Goal: Information Seeking & Learning: Learn about a topic

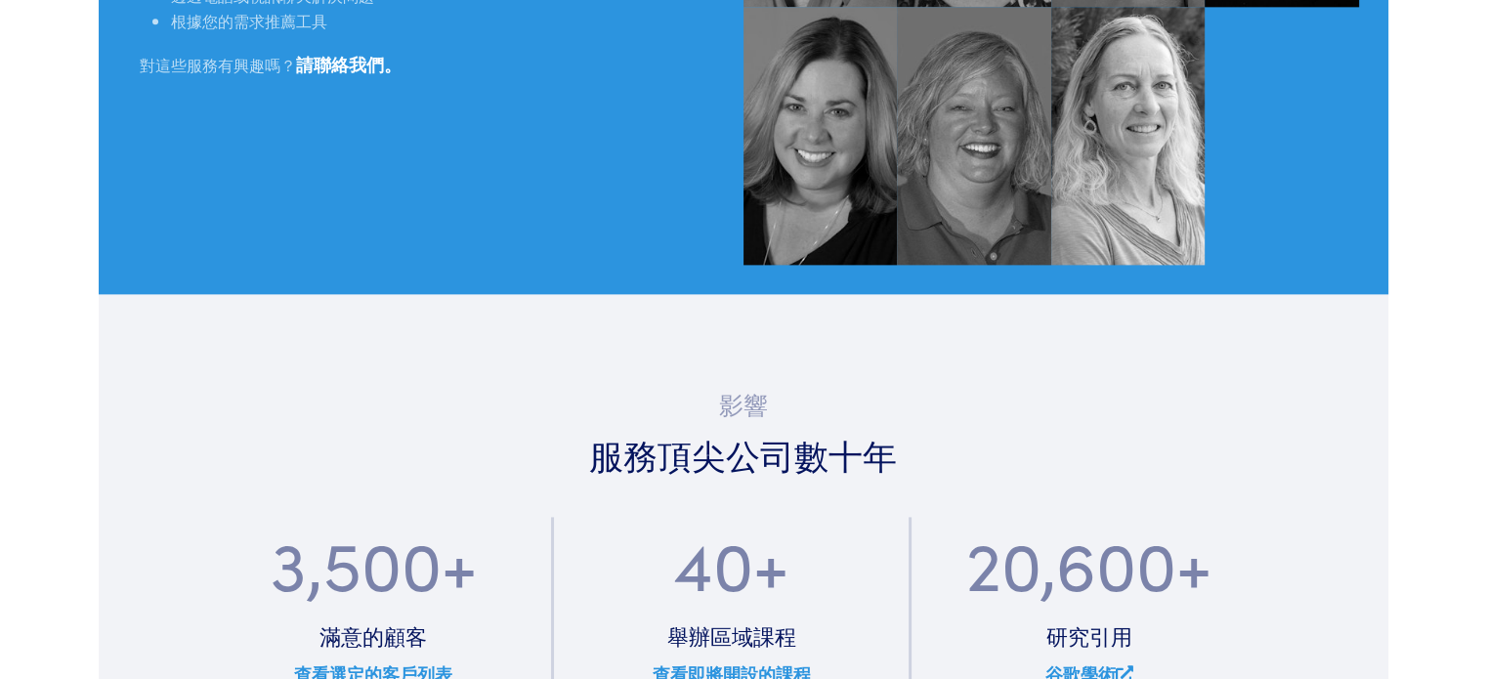
scroll to position [2247, 0]
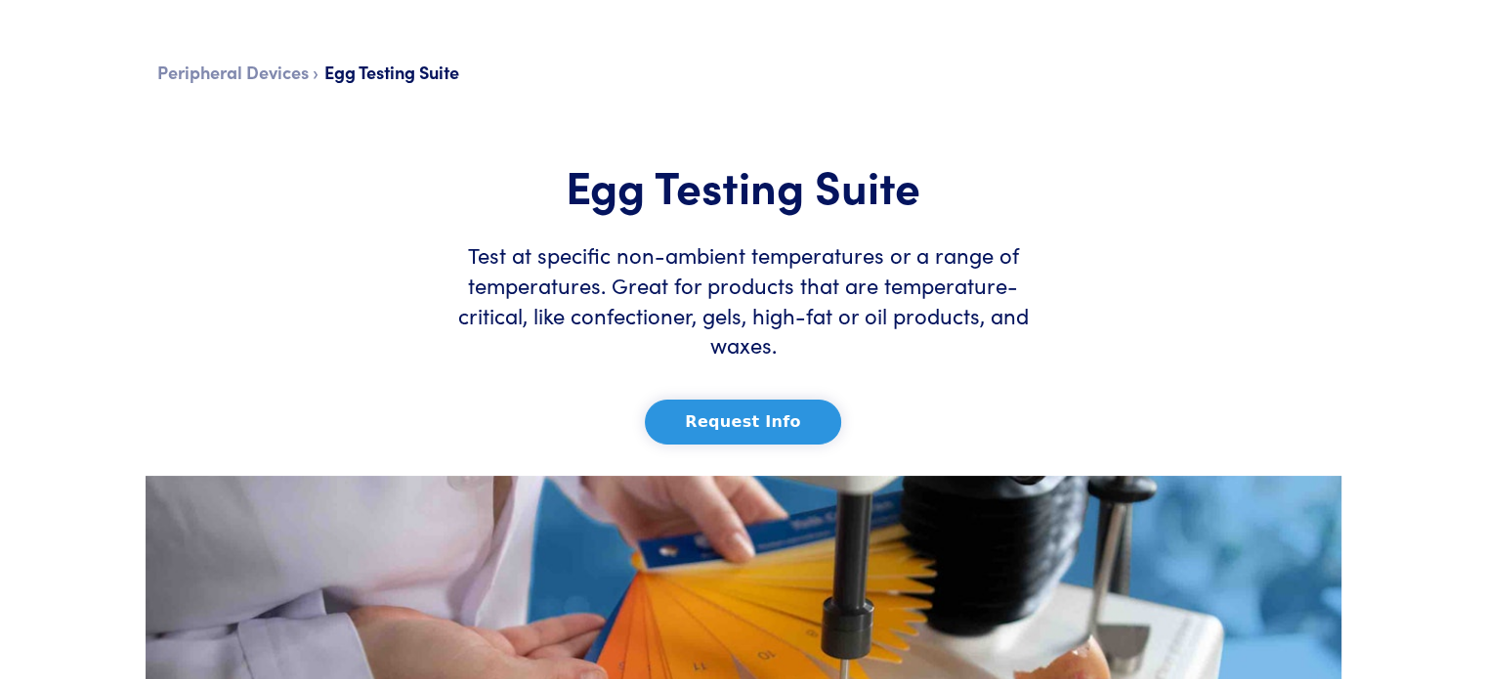
scroll to position [98, 0]
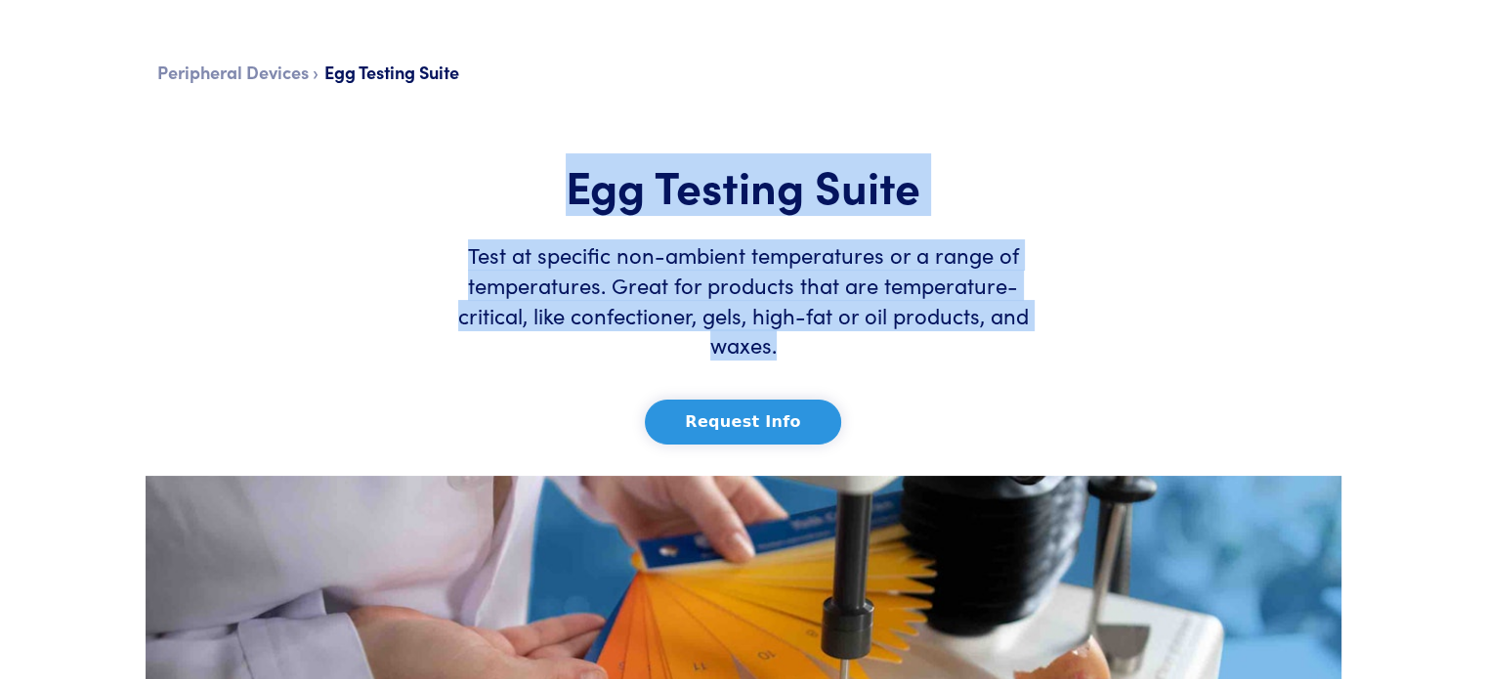
drag, startPoint x: 583, startPoint y: 173, endPoint x: 1055, endPoint y: 345, distance: 502.2
click at [1055, 345] on section "Peripheral Devices › Egg Testing Suite Egg Testing Suite Test at specific non-a…" at bounding box center [744, 563] width 1290 height 1149
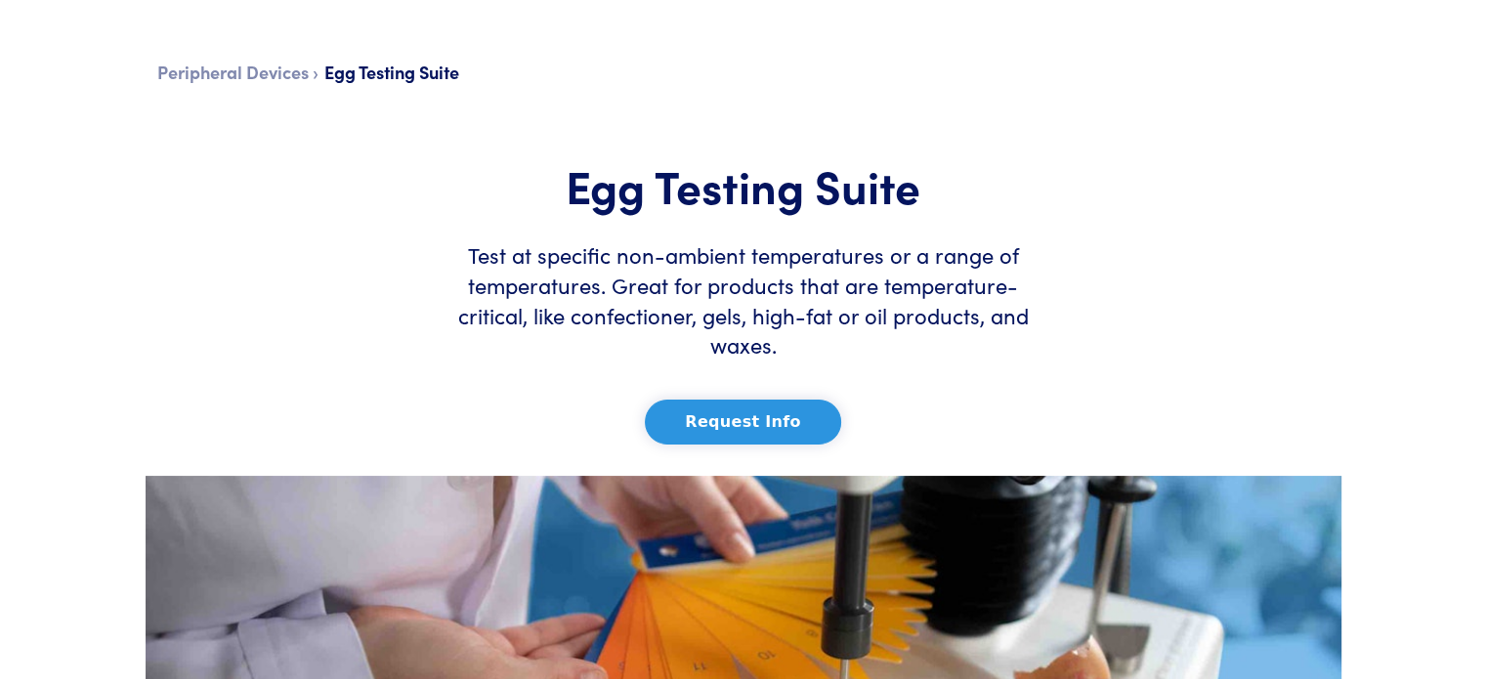
click at [910, 101] on div "Peripheral Devices › Egg Testing Suite" at bounding box center [732, 81] width 1196 height 90
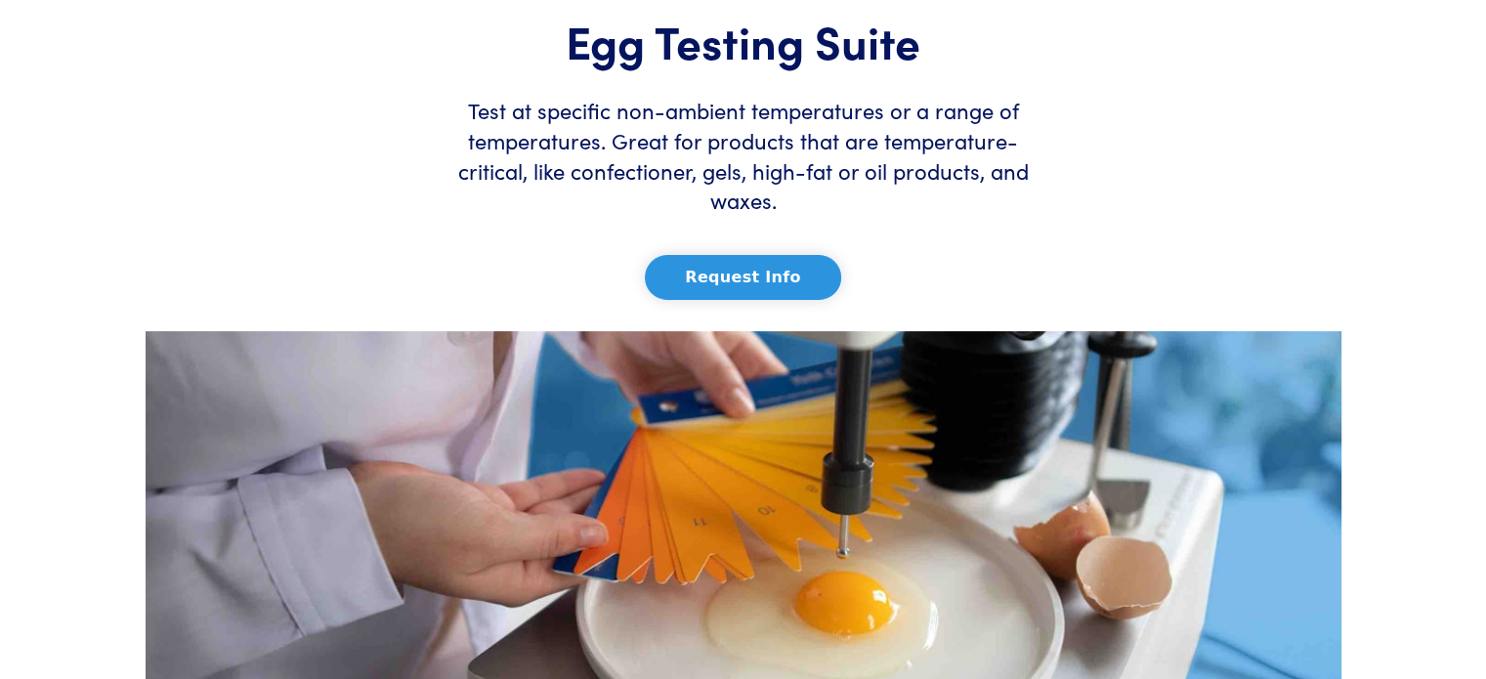
scroll to position [195, 0]
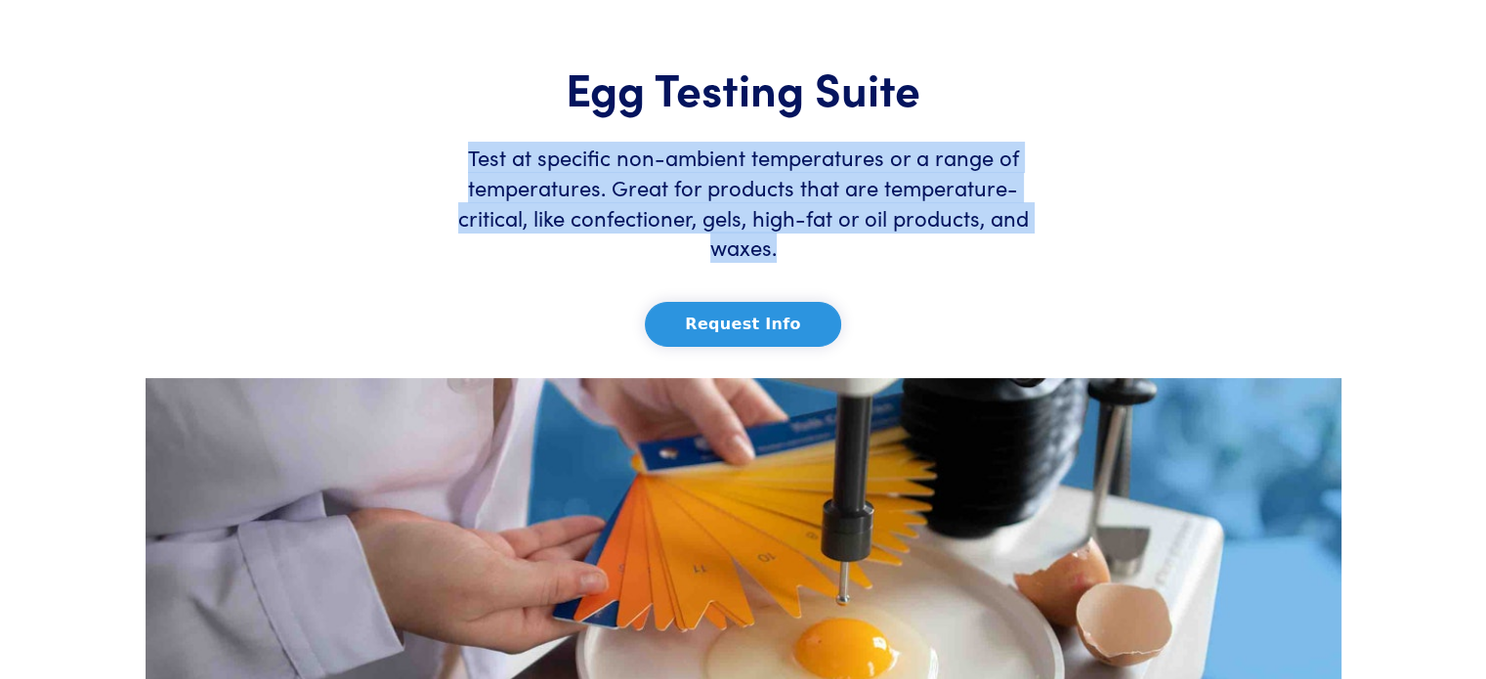
drag, startPoint x: 454, startPoint y: 156, endPoint x: 1020, endPoint y: 241, distance: 572.0
click at [1020, 241] on div "Egg Testing Suite Test at specific non-ambient temperatures or a range of tempe…" at bounding box center [743, 219] width 598 height 319
copy h6 "Test at specific non-ambient temperatures or a range of temperatures. Great for…"
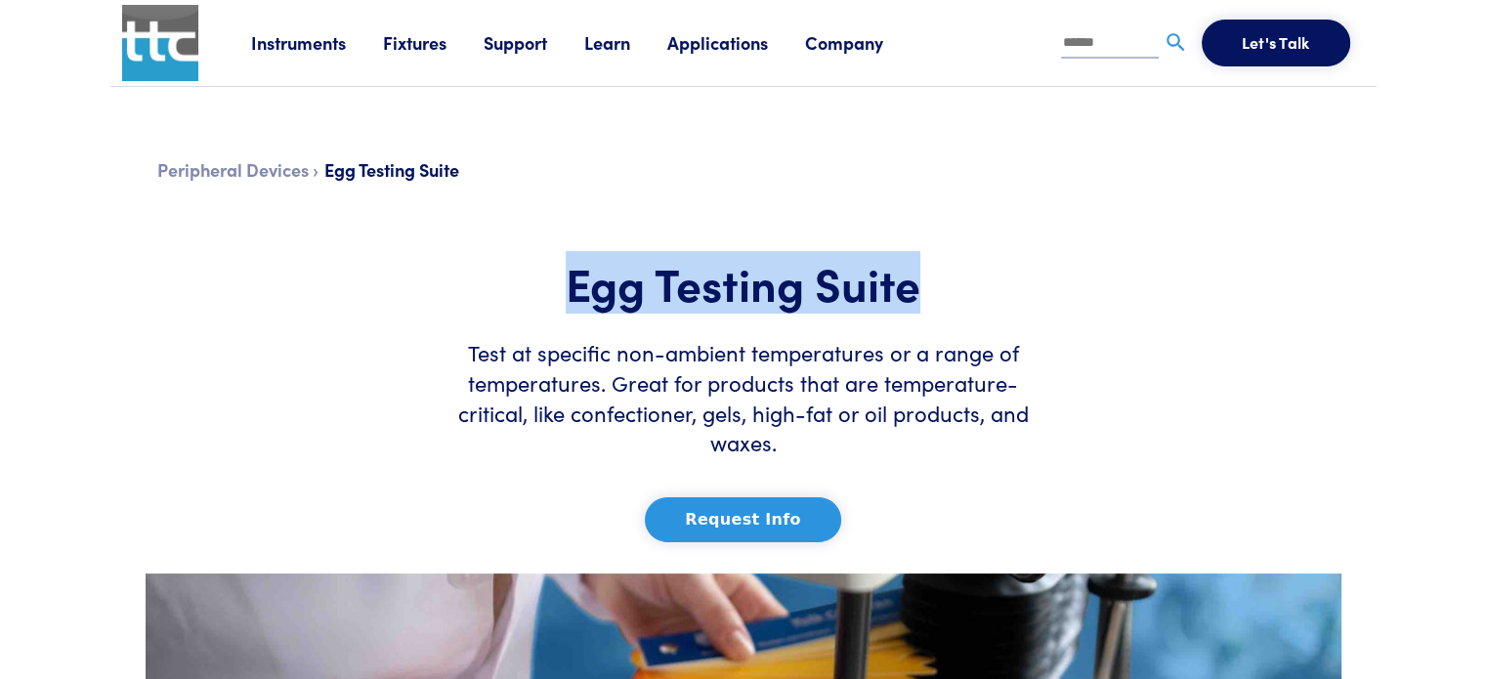
drag, startPoint x: 547, startPoint y: 287, endPoint x: 940, endPoint y: 284, distance: 392.7
click at [940, 284] on h1 "Egg Testing Suite" at bounding box center [743, 283] width 574 height 57
copy h1 "Egg Testing Suite"
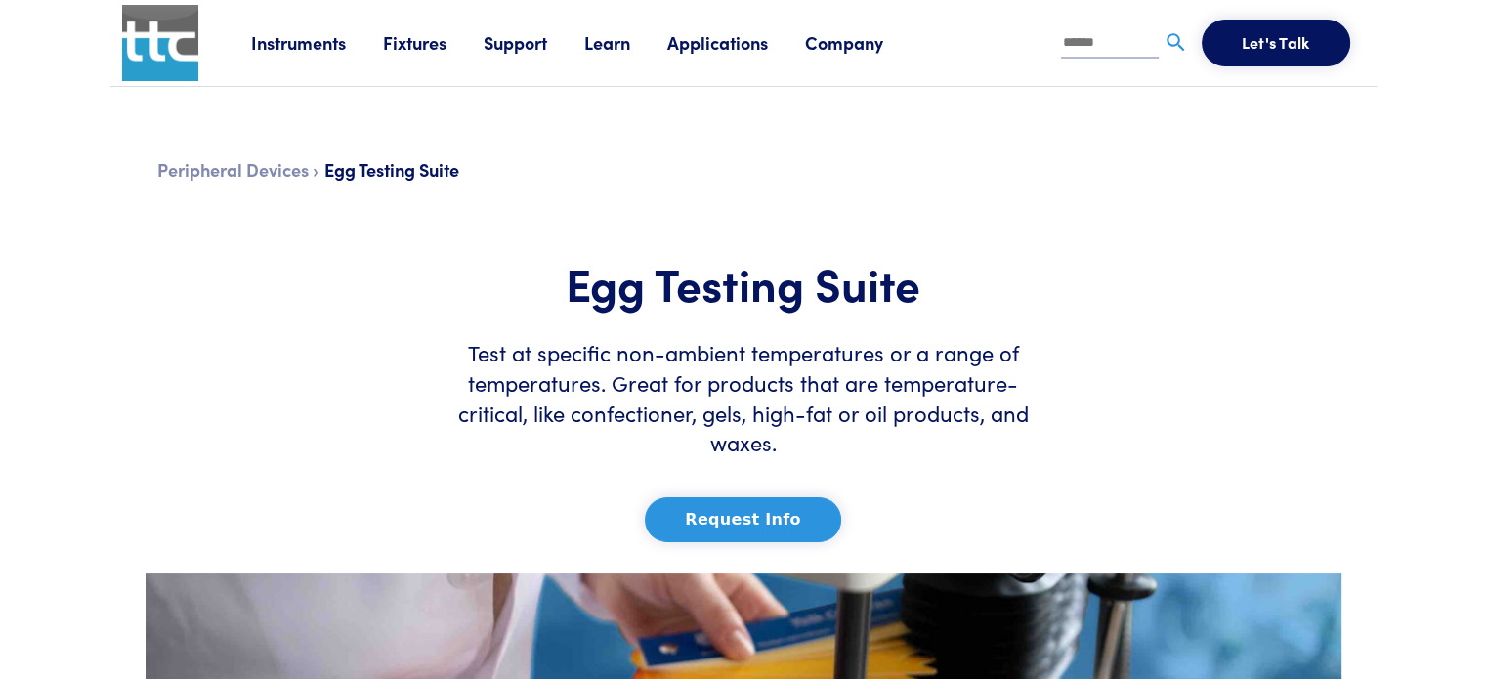
click at [966, 198] on div "Peripheral Devices › Egg Testing Suite" at bounding box center [732, 179] width 1196 height 90
click at [832, 331] on h6 "Test at specific non-ambient temperatures or a range of temperatures. Great for…" at bounding box center [743, 388] width 574 height 140
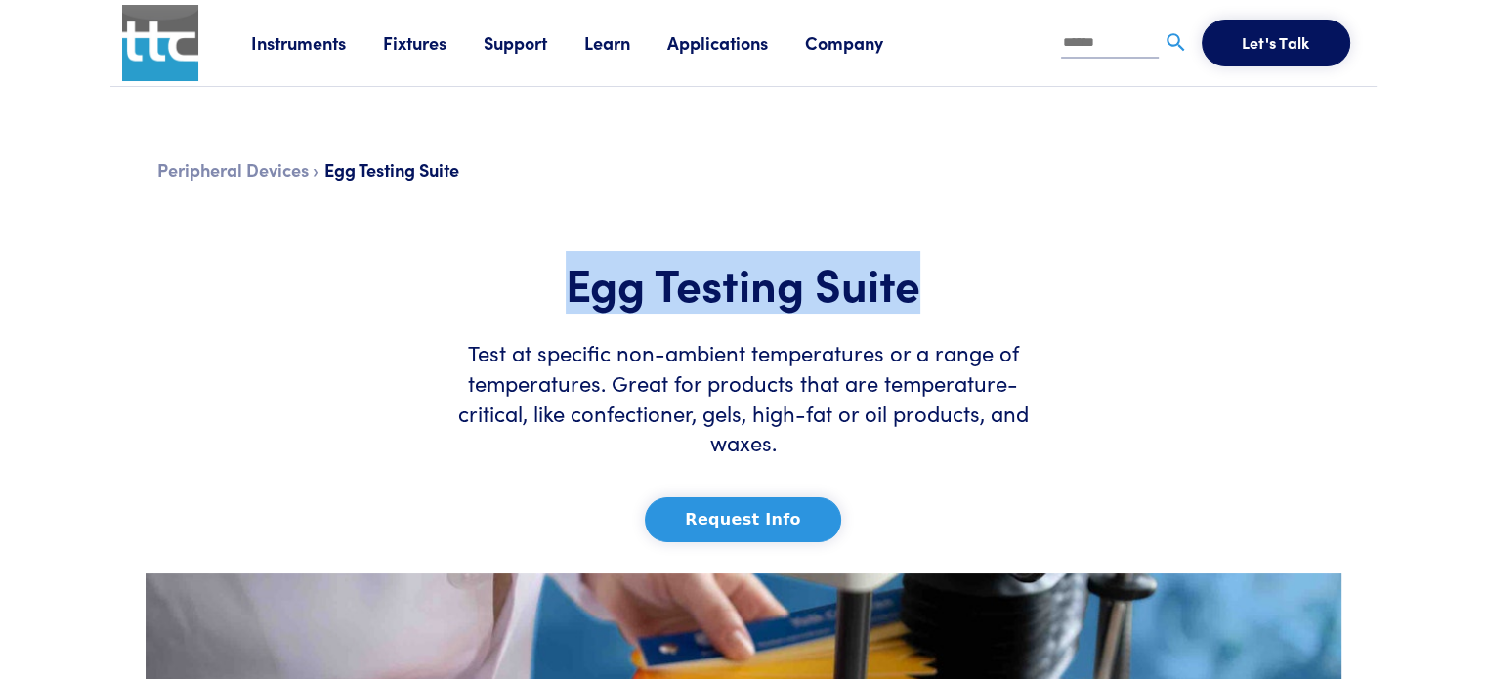
drag, startPoint x: 950, startPoint y: 292, endPoint x: 571, endPoint y: 296, distance: 379.1
click at [571, 296] on h1 "Egg Testing Suite" at bounding box center [743, 283] width 574 height 57
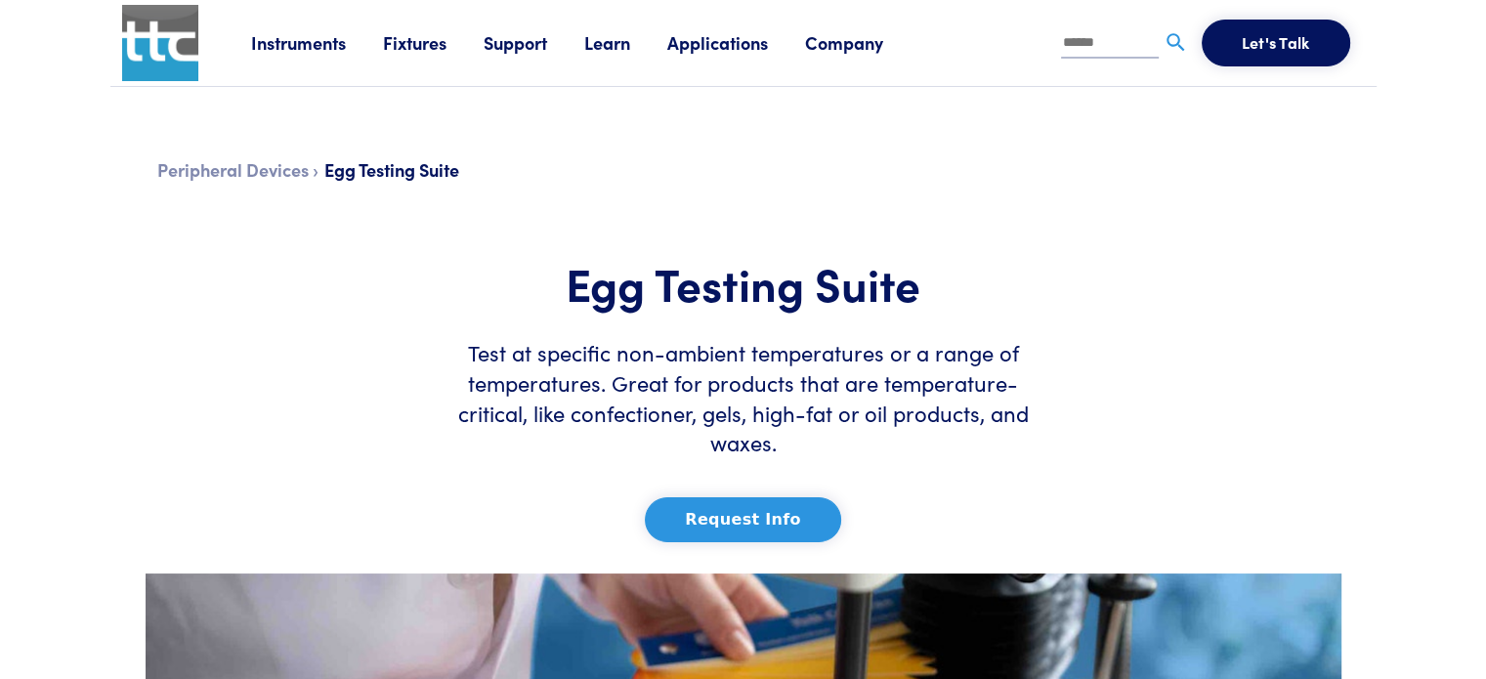
click at [868, 137] on h6 "Peripheral Devices › Egg Testing Suite" at bounding box center [731, 159] width 1149 height 51
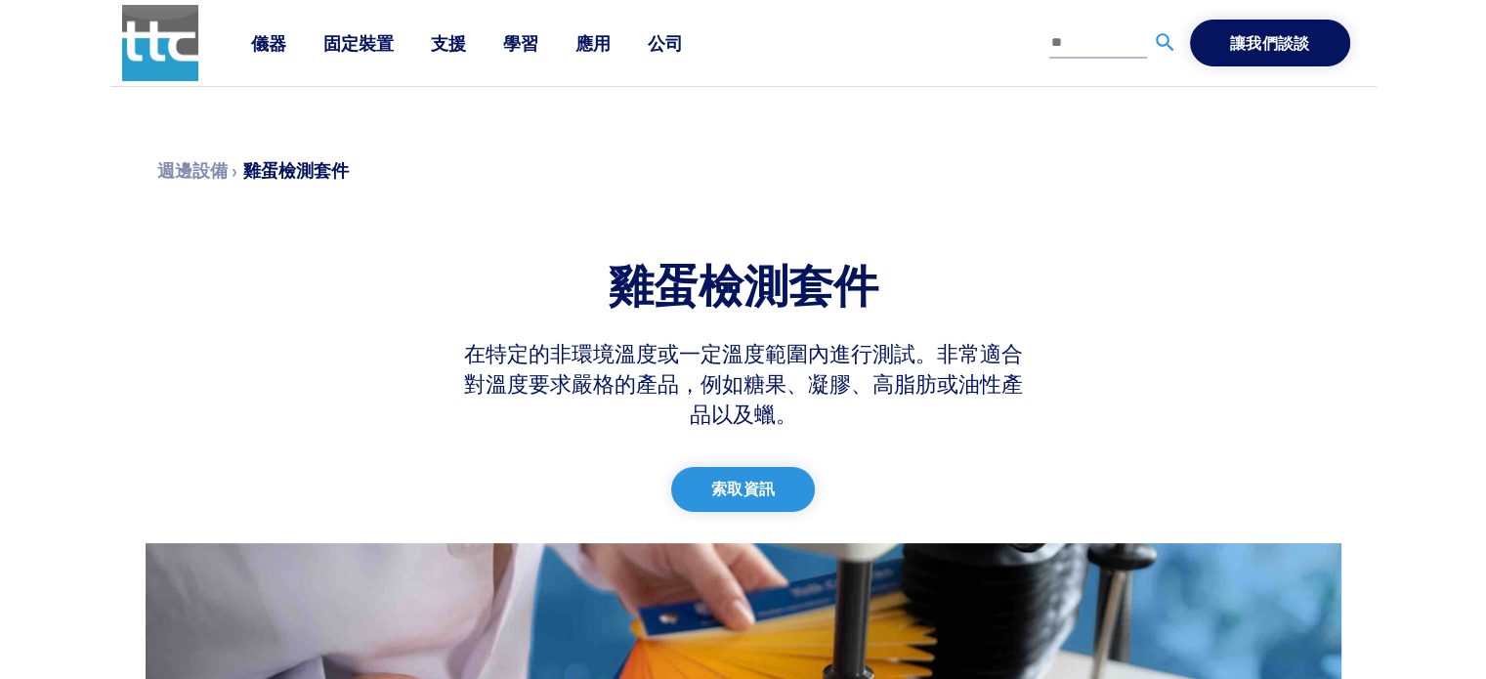
drag, startPoint x: 0, startPoint y: 0, endPoint x: 983, endPoint y: 93, distance: 987.2
click at [983, 93] on section "週邊設備 › 雞蛋檢測套件 雞蛋檢測套件 在特定的非環境溫度或一定溫度範圍內進行測試。非常適合對溫度要求嚴格的產品，例如糖果、凝膠、高脂肪或油性產品以及蠟。 …" at bounding box center [744, 646] width 1290 height 1119
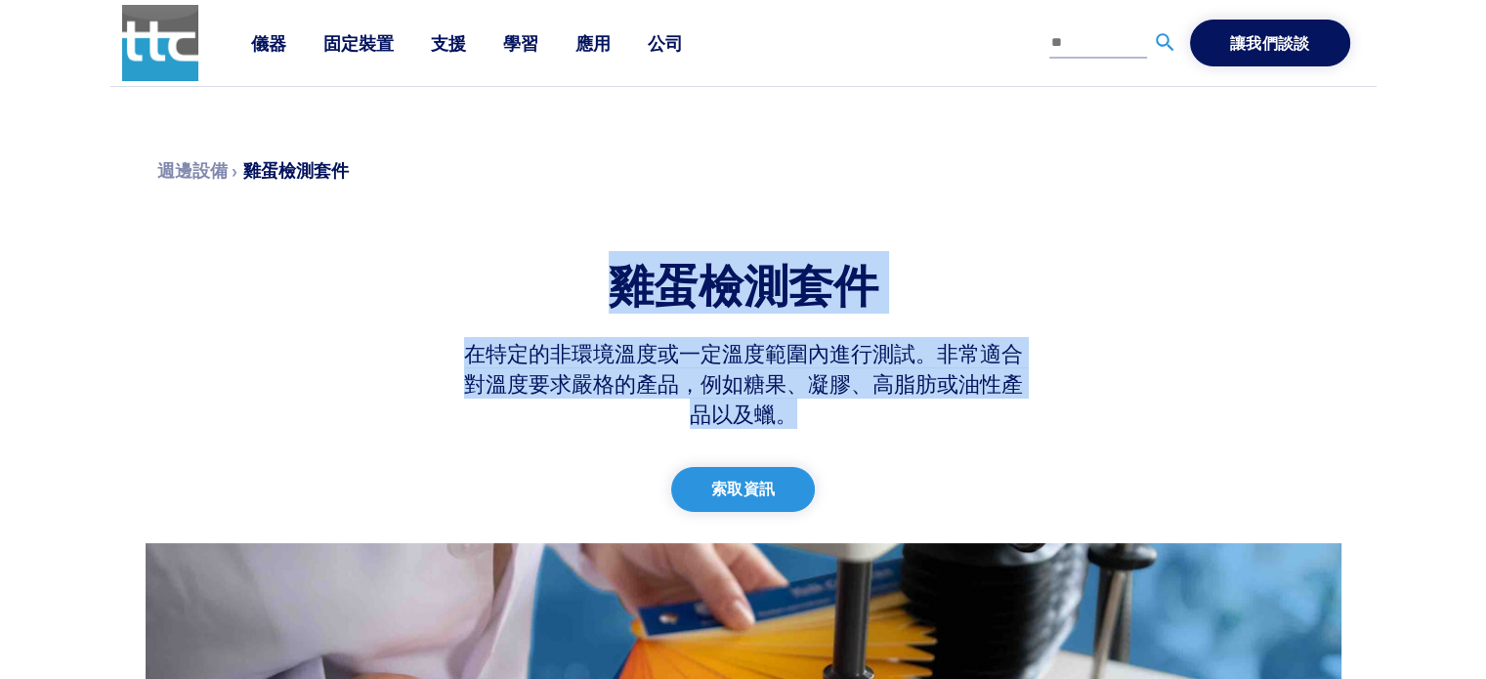
drag, startPoint x: 594, startPoint y: 281, endPoint x: 903, endPoint y: 413, distance: 335.7
click at [903, 413] on div "雞蛋檢測套件 在特定的非環境溫度或一定溫度範圍內進行測試。非常適合對溫度要求嚴格的產品，例如糖果、凝膠、高脂肪或油性產品以及蠟。 索取資訊" at bounding box center [743, 399] width 598 height 289
copy div "雞蛋檢測套件 在特定的非環境溫度或一定溫度範圍內進行測試。非常適合對溫度要求嚴格的產品，例如糖果、凝膠、高脂肪或油性產品以及蠟。"
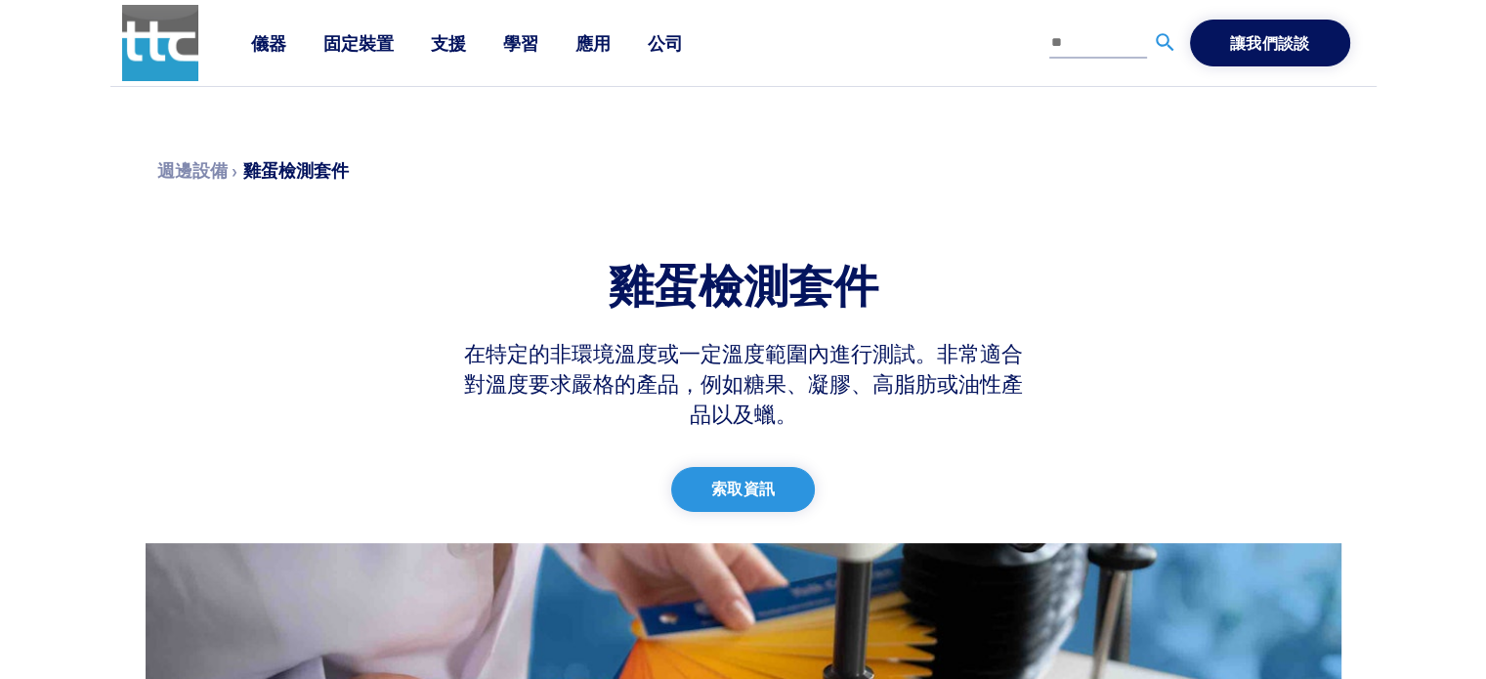
click at [1262, 362] on section "週邊設備 › 雞蛋檢測套件 雞蛋檢測套件 在特定的非環境溫度或一定溫度範圍內進行測試。非常適合對溫度要求嚴格的產品，例如糖果、凝膠、高脂肪或油性產品以及蠟。 …" at bounding box center [744, 646] width 1290 height 1119
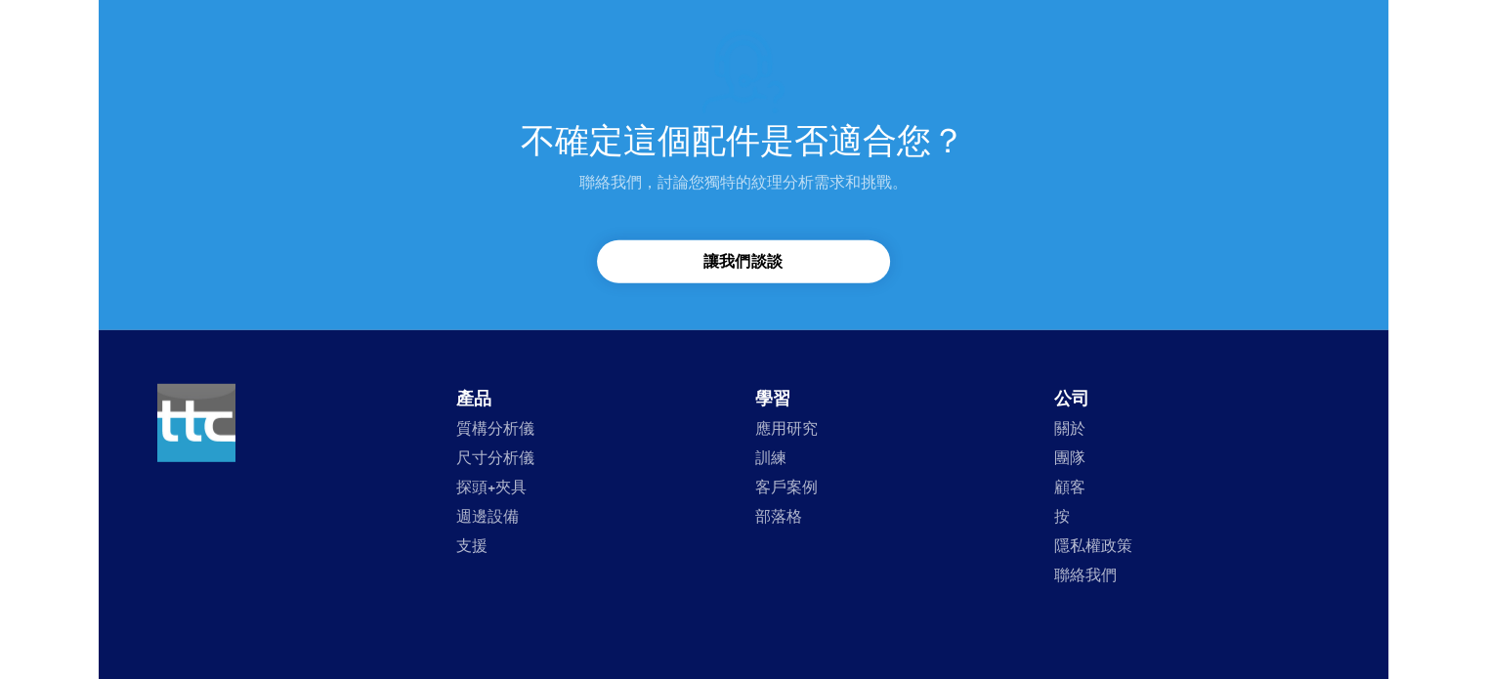
scroll to position [5688, 0]
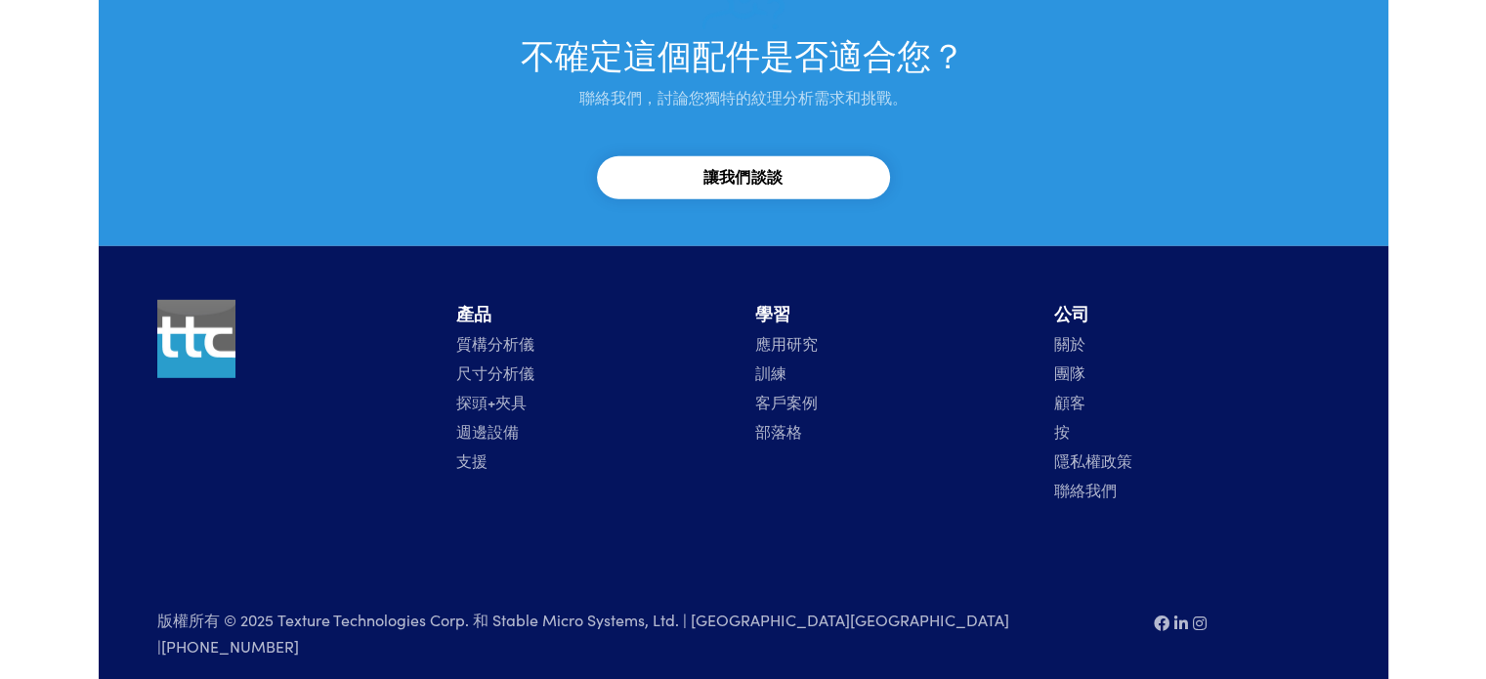
click at [504, 336] on font "質構分析儀" at bounding box center [495, 342] width 78 height 21
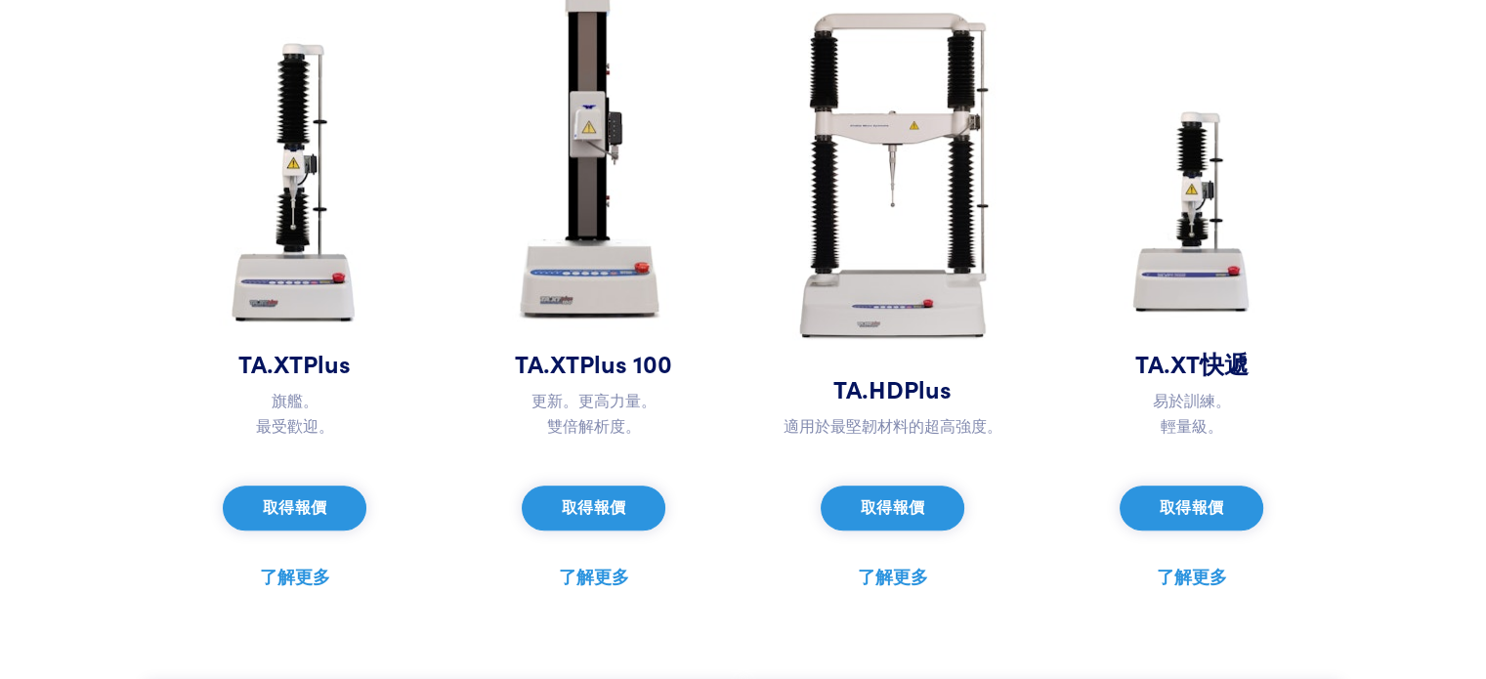
scroll to position [962, 0]
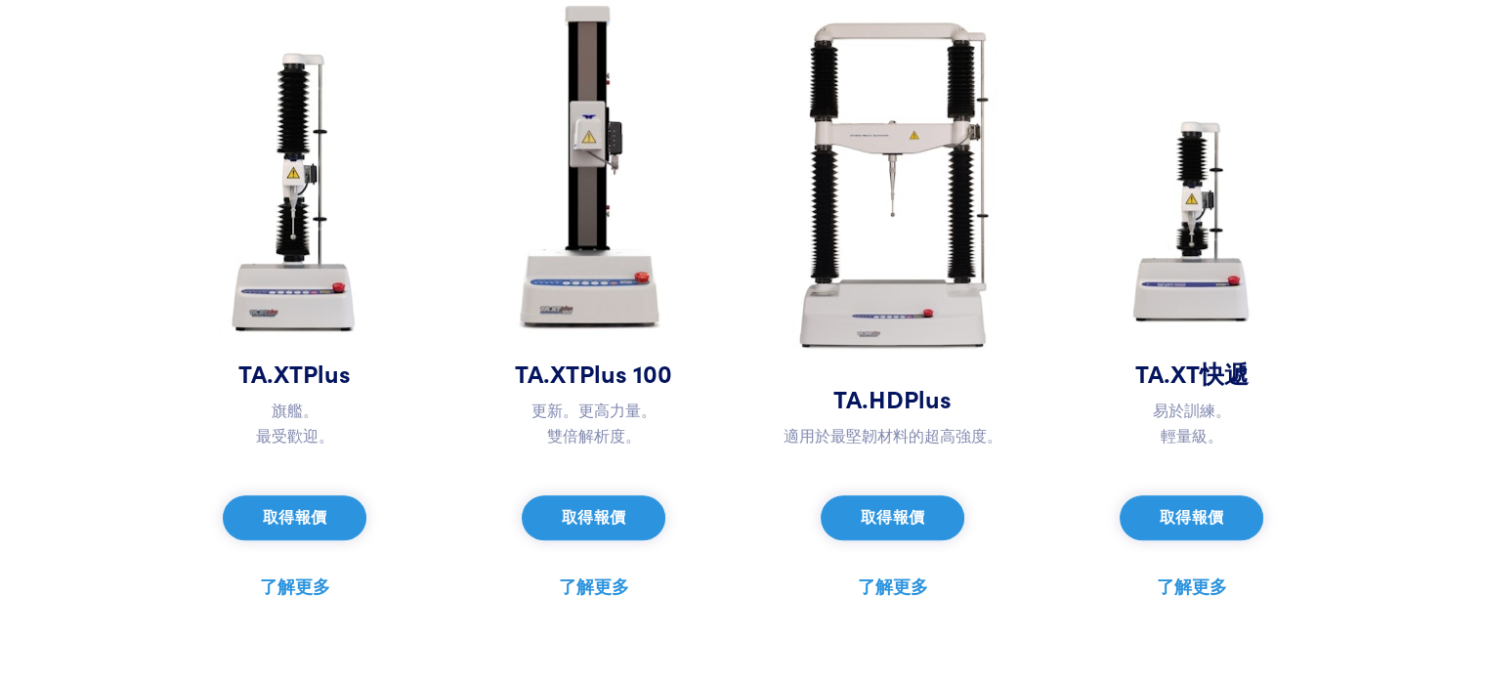
click at [284, 573] on font "了解更多" at bounding box center [295, 585] width 70 height 24
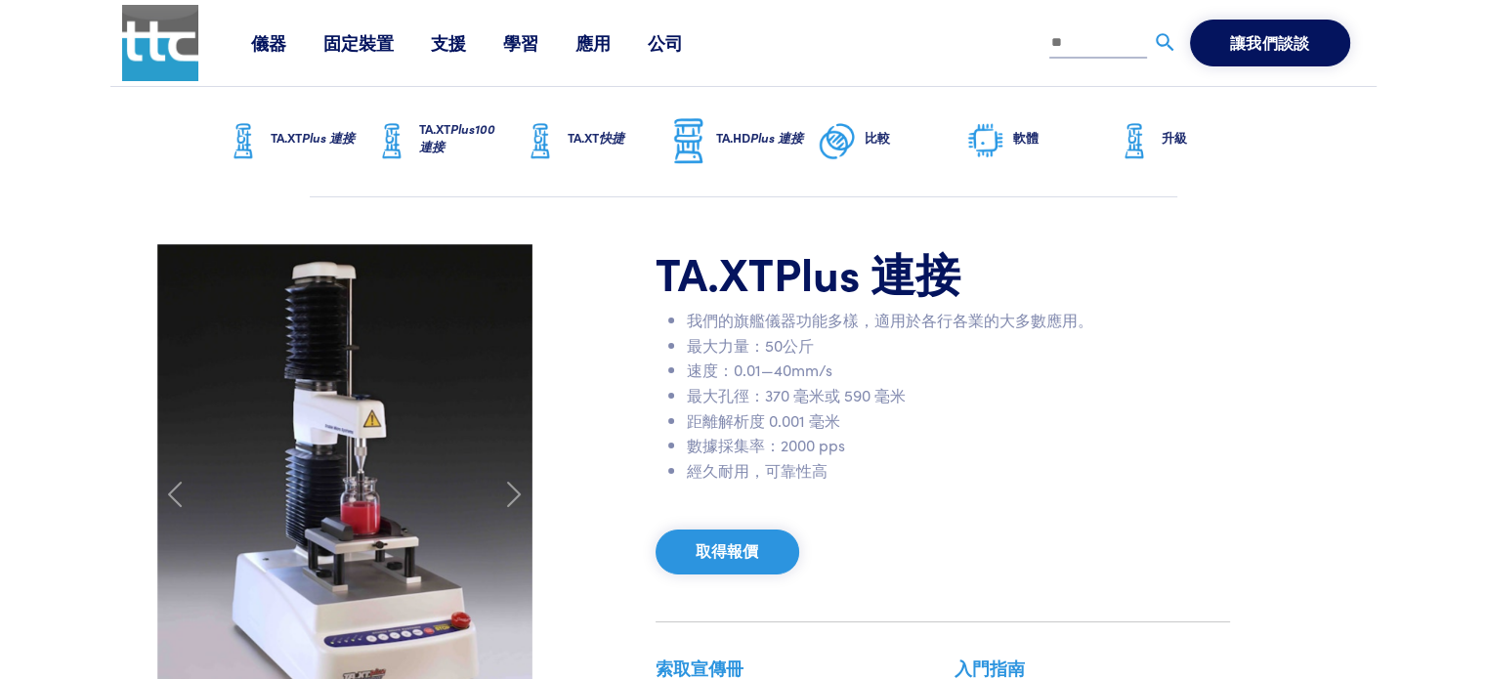
click at [274, 50] on font "儀器" at bounding box center [268, 42] width 35 height 24
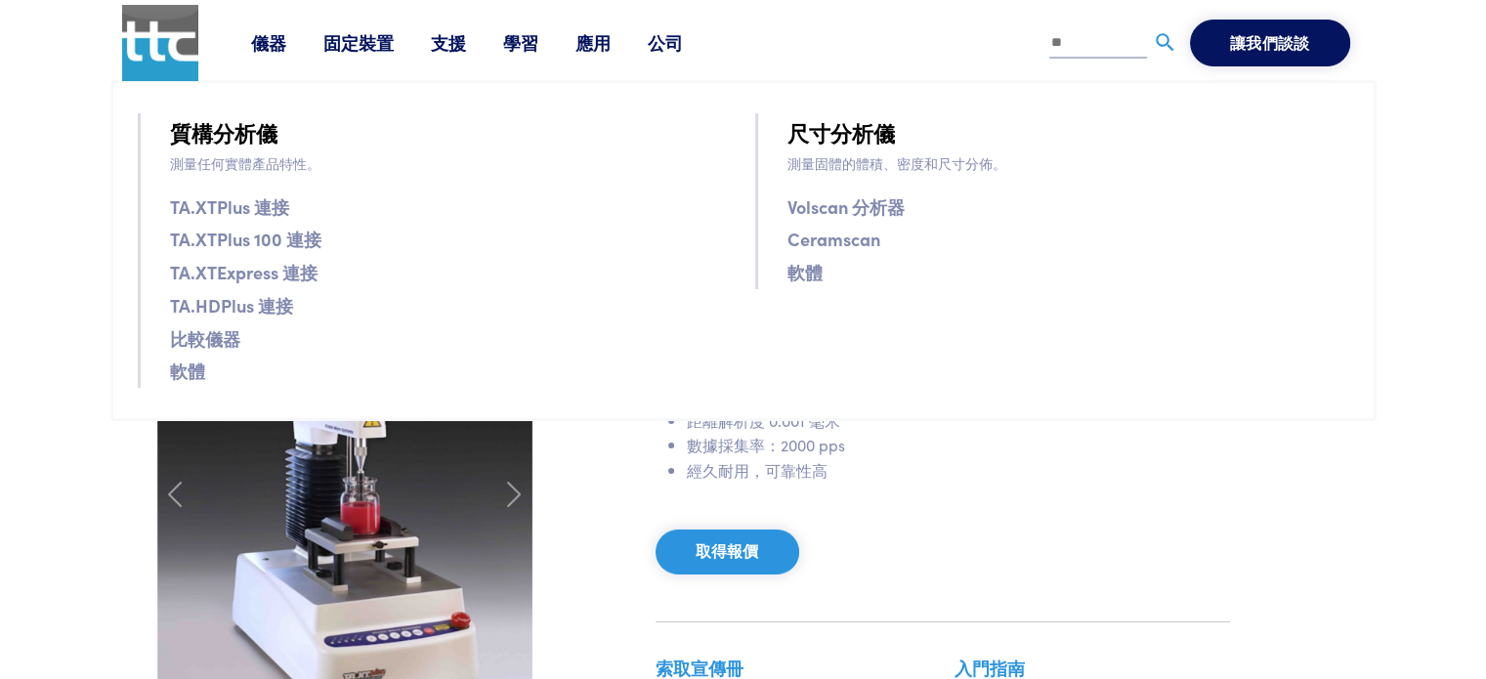
click at [250, 208] on font "TA.XTPlus 連接" at bounding box center [229, 206] width 119 height 24
